Goal: Use online tool/utility: Utilize a website feature to perform a specific function

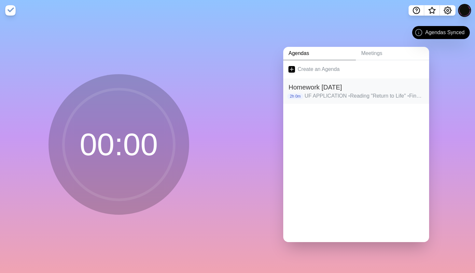
click at [333, 89] on h2 "Homework [DATE]" at bounding box center [357, 87] width 136 height 10
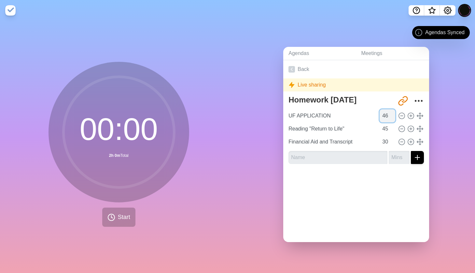
click at [393, 113] on input "46" at bounding box center [388, 115] width 16 height 13
click at [393, 117] on input "45" at bounding box center [388, 115] width 16 height 13
type input "4"
type input "20"
click at [186, 217] on div "00 : 00 2h 0m Total Start" at bounding box center [119, 144] width 141 height 165
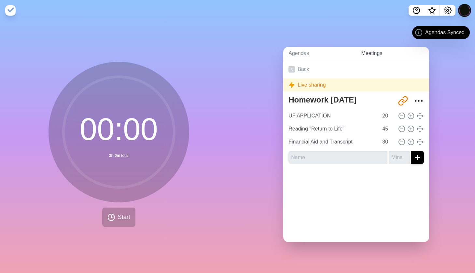
click at [372, 51] on link "Meetings" at bounding box center [392, 53] width 73 height 13
click at [303, 59] on link "Agendas" at bounding box center [319, 53] width 73 height 13
click at [373, 52] on link "Meetings" at bounding box center [392, 53] width 73 height 13
click at [307, 62] on link "Back" at bounding box center [356, 69] width 146 height 18
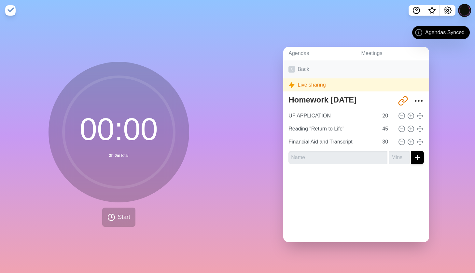
click at [304, 67] on link "Back" at bounding box center [356, 69] width 146 height 18
click at [296, 69] on link "Back" at bounding box center [356, 69] width 146 height 18
click at [291, 69] on icon at bounding box center [292, 69] width 7 height 7
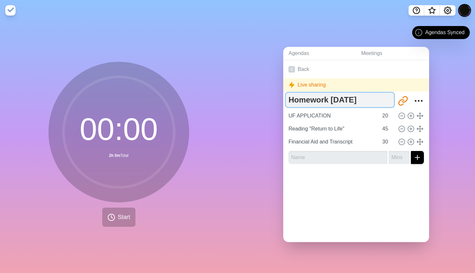
click at [311, 101] on textarea "Homework [DATE]" at bounding box center [340, 100] width 108 height 14
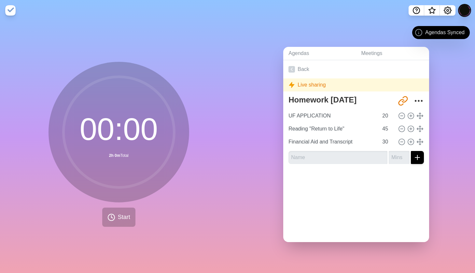
click at [309, 90] on div "Live sharing" at bounding box center [356, 85] width 146 height 13
click at [307, 86] on div "Live sharing" at bounding box center [356, 85] width 146 height 13
click at [451, 33] on span "Agendas Synced" at bounding box center [445, 33] width 39 height 8
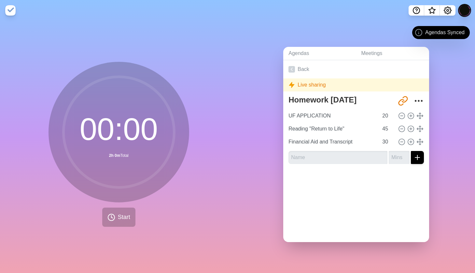
click at [419, 33] on icon at bounding box center [419, 33] width 8 height 8
click at [406, 104] on icon "Share link" at bounding box center [403, 101] width 10 height 10
click at [422, 99] on icon "More" at bounding box center [419, 101] width 10 height 10
click at [395, 195] on div at bounding box center [356, 182] width 146 height 26
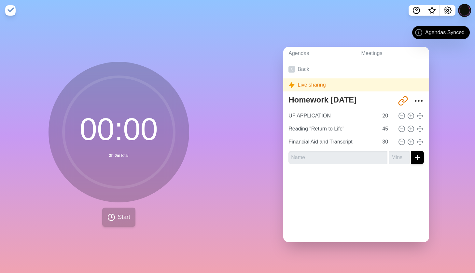
click at [113, 224] on button "Start" at bounding box center [118, 217] width 33 height 19
click at [120, 218] on span "Start" at bounding box center [124, 217] width 12 height 9
click at [128, 175] on circle at bounding box center [119, 132] width 111 height 111
click at [121, 218] on span "Start" at bounding box center [124, 217] width 12 height 9
click at [210, 212] on div "00 : 00 2h 0m Total Start" at bounding box center [119, 147] width 238 height 253
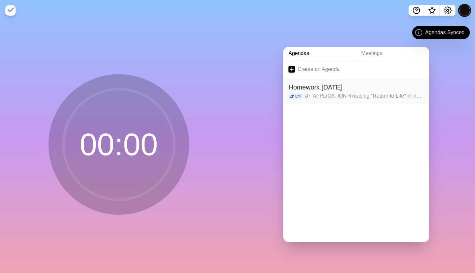
click at [327, 97] on p "UF APPLICATION • Reading "Return to Life" • Financial Aid and Transcript" at bounding box center [365, 96] width 120 height 8
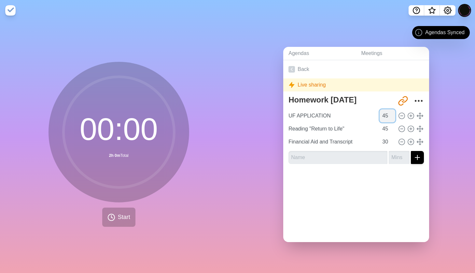
click at [388, 116] on input "45" at bounding box center [388, 115] width 16 height 13
type input "4"
type input "20"
click at [111, 213] on button "Start" at bounding box center [118, 217] width 33 height 19
click at [111, 214] on icon at bounding box center [112, 218] width 8 height 8
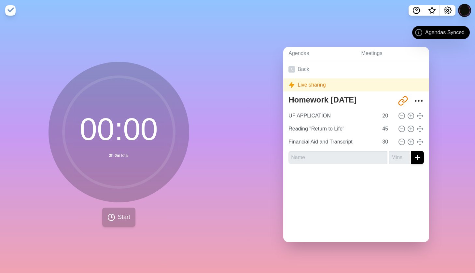
click at [111, 214] on icon at bounding box center [112, 218] width 8 height 8
click at [132, 144] on circle at bounding box center [119, 132] width 111 height 111
click at [131, 143] on circle at bounding box center [119, 132] width 111 height 111
click at [333, 157] on input "text" at bounding box center [338, 157] width 99 height 13
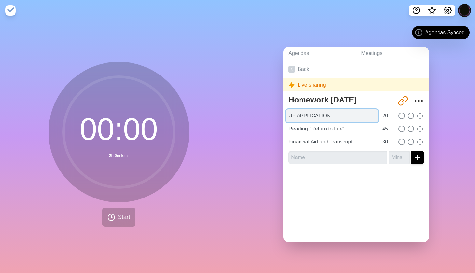
click at [367, 118] on input "UF APPLICATION" at bounding box center [332, 115] width 93 height 13
click at [118, 219] on span "Start" at bounding box center [124, 217] width 12 height 9
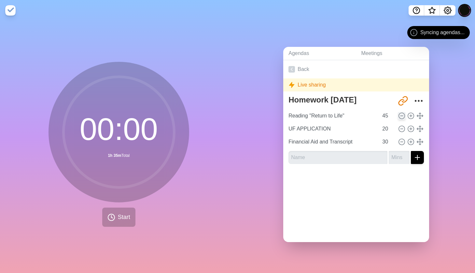
click at [403, 116] on line at bounding box center [402, 116] width 2 height 0
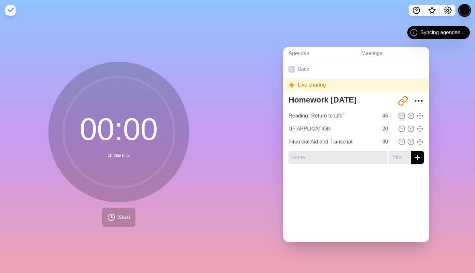
click at [403, 116] on line at bounding box center [402, 116] width 2 height 0
